Goal: Check status: Check status

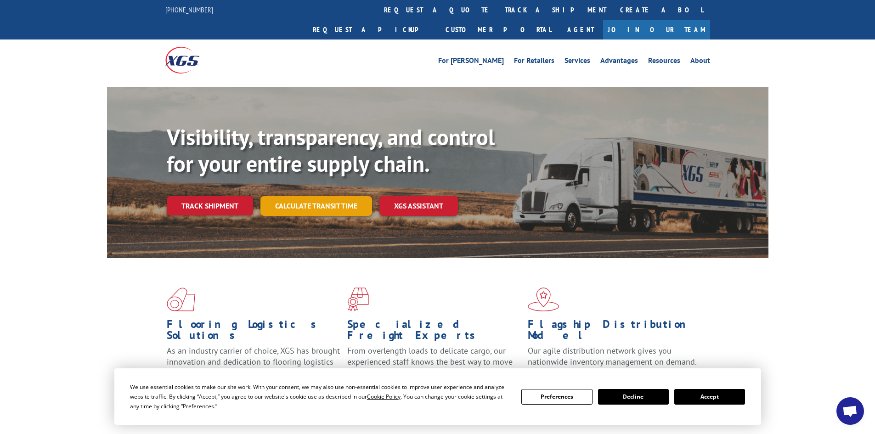
click at [316, 196] on link "Calculate transit time" at bounding box center [316, 206] width 112 height 20
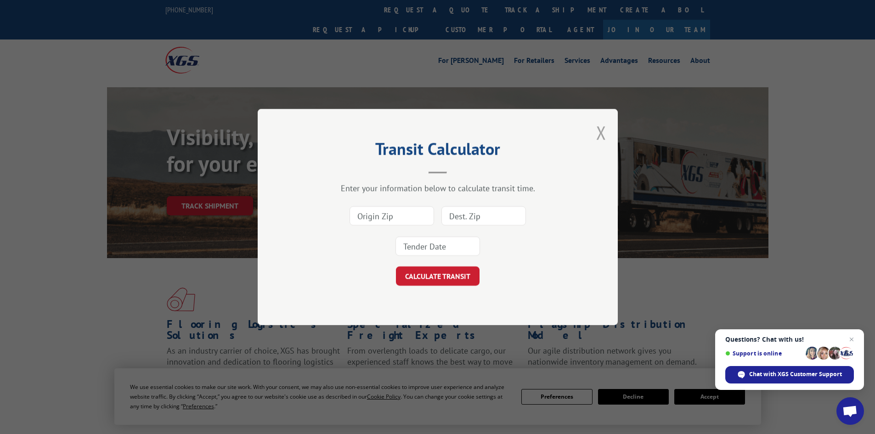
click at [598, 131] on button "Close modal" at bounding box center [601, 132] width 10 height 24
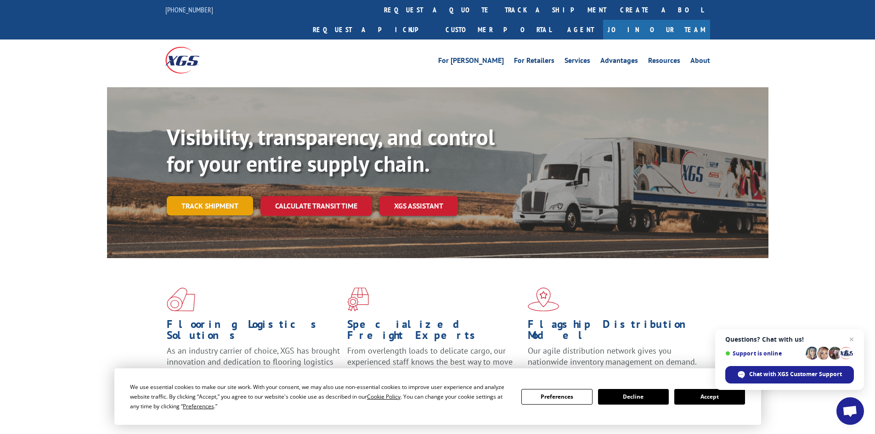
click at [214, 196] on link "Track shipment" at bounding box center [210, 205] width 86 height 19
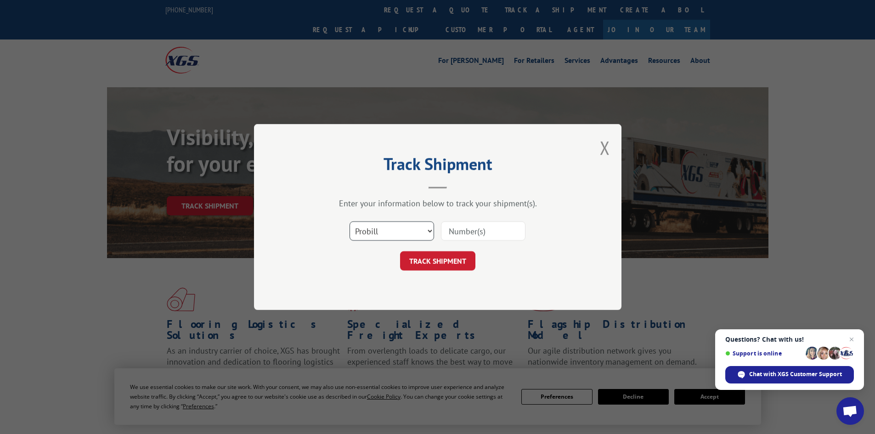
click at [388, 229] on select "Select category... Probill BOL PO" at bounding box center [391, 230] width 84 height 19
select select "bol"
click at [349, 221] on select "Select category... Probill BOL PO" at bounding box center [391, 230] width 84 height 19
click at [477, 232] on input at bounding box center [483, 230] width 84 height 19
type input "1"
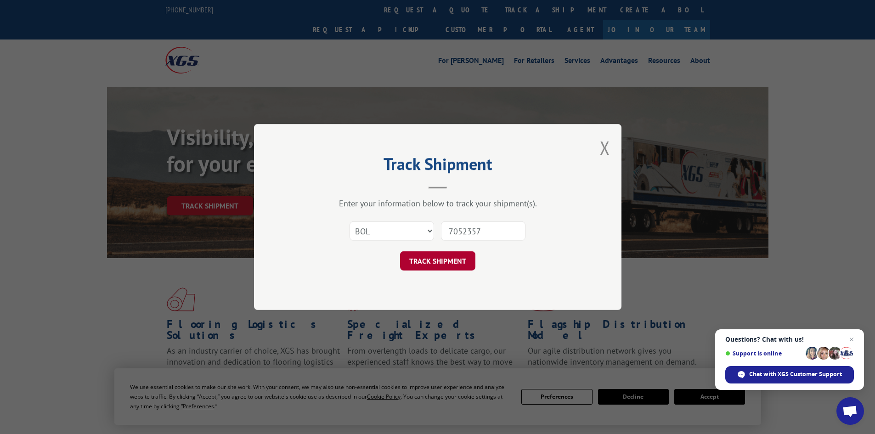
type input "7052357"
click at [459, 260] on button "TRACK SHIPMENT" at bounding box center [437, 260] width 75 height 19
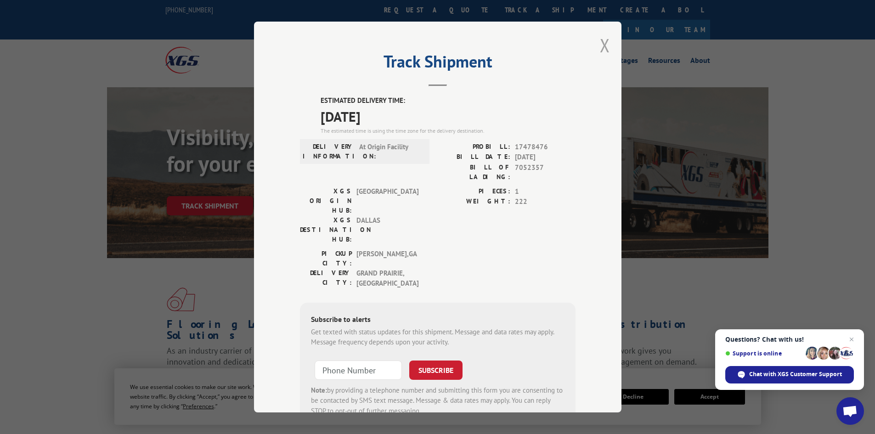
click at [600, 47] on button "Close modal" at bounding box center [605, 45] width 10 height 24
